Goal: Use online tool/utility

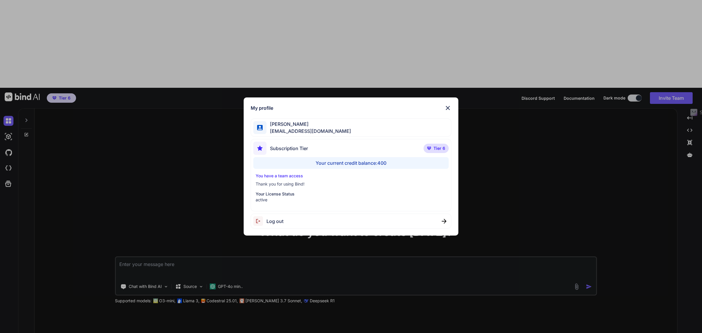
type textarea "x"
click at [348, 107] on img at bounding box center [447, 107] width 7 height 7
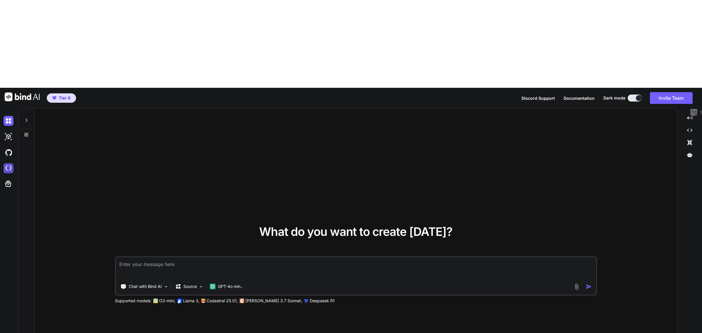
click at [7, 144] on img at bounding box center [9, 168] width 10 height 10
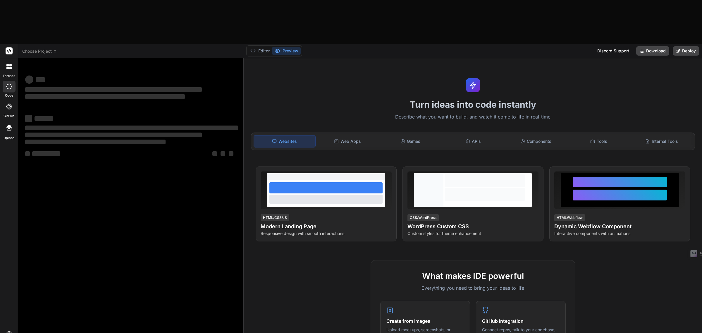
type textarea "x"
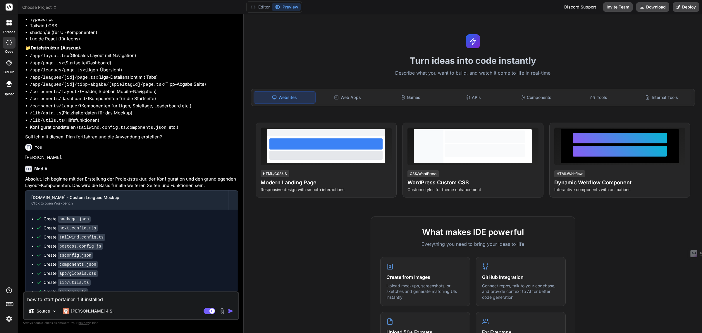
scroll to position [1433, 0]
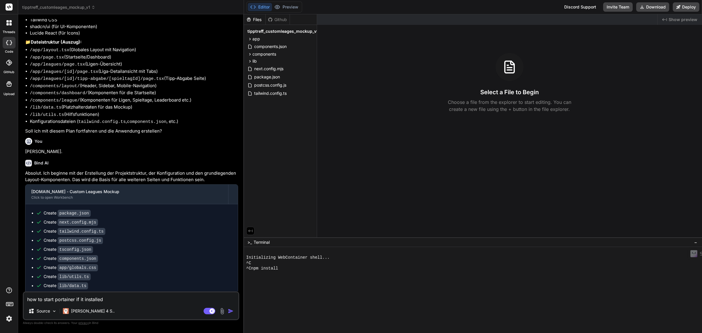
type textarea "x"
